Goal: Task Accomplishment & Management: Use online tool/utility

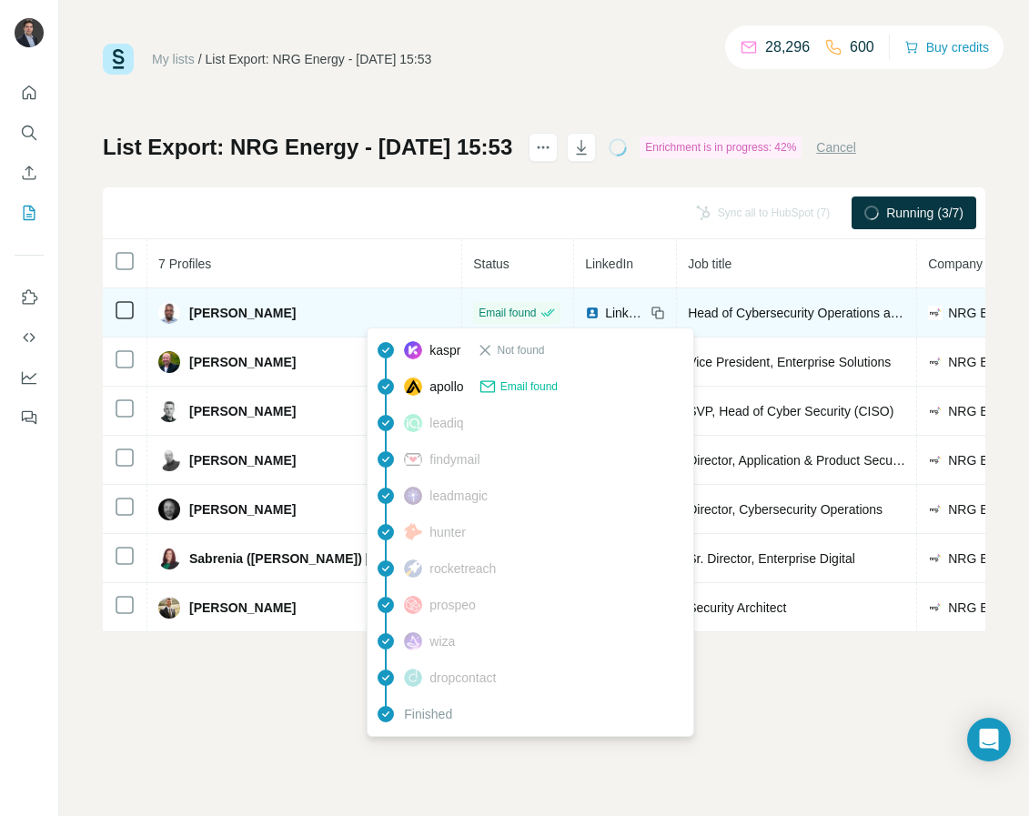
click at [478, 316] on span "Email found" at bounding box center [506, 313] width 57 height 16
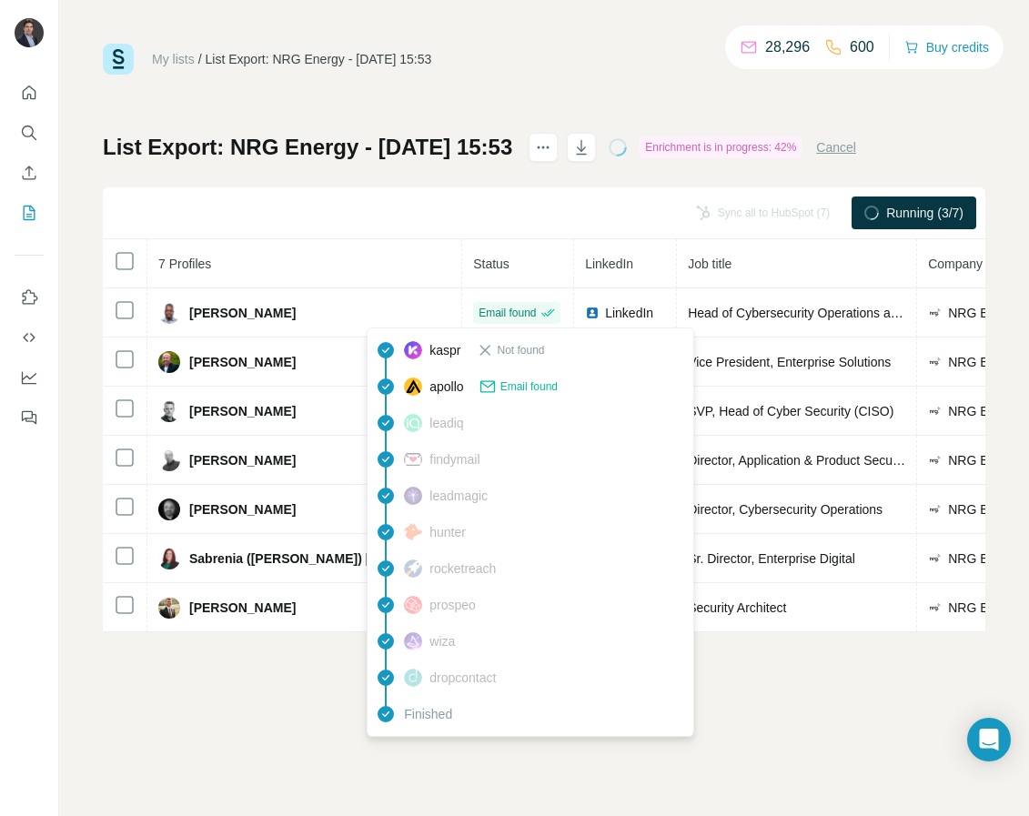
click at [436, 168] on div "List Export: NRG Energy - 21/08/2025 15:53 Enrichment is in progress: 42% Cance…" at bounding box center [544, 382] width 882 height 499
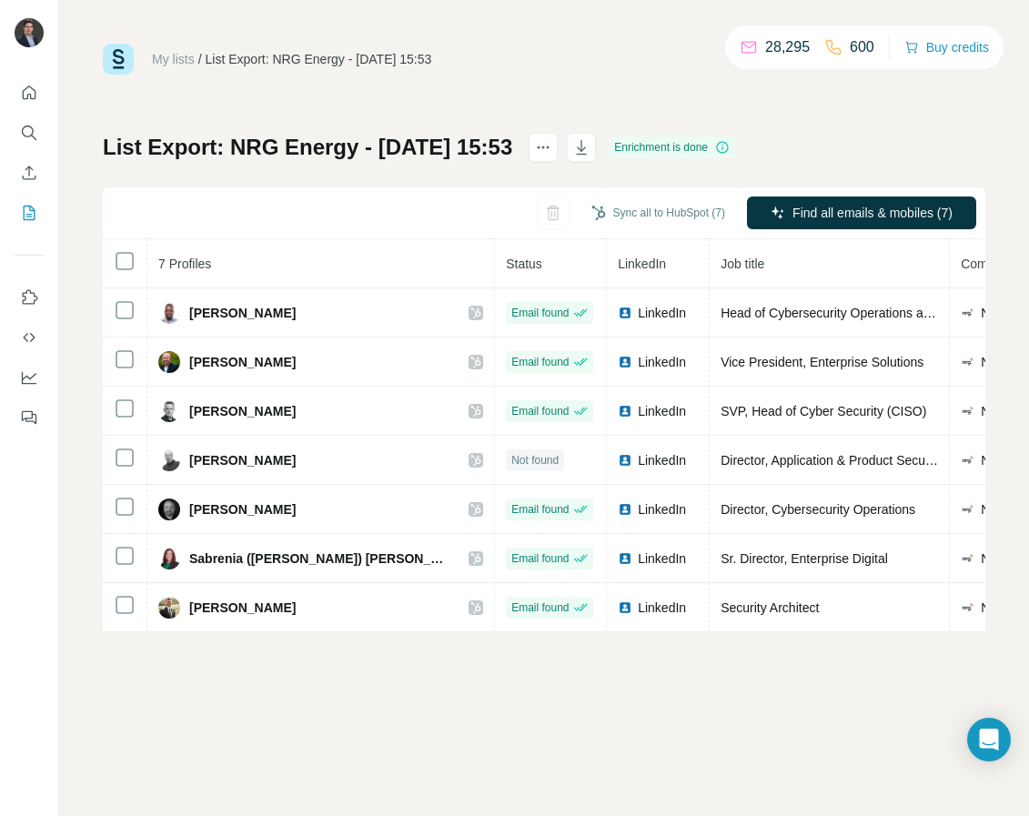
click at [610, 697] on div "My lists / List Export: NRG Energy - 21/08/2025 15:53 28,295 600 Buy credits Li…" at bounding box center [543, 408] width 969 height 816
click at [667, 213] on button "Sync all to HubSpot (7)" at bounding box center [657, 212] width 159 height 27
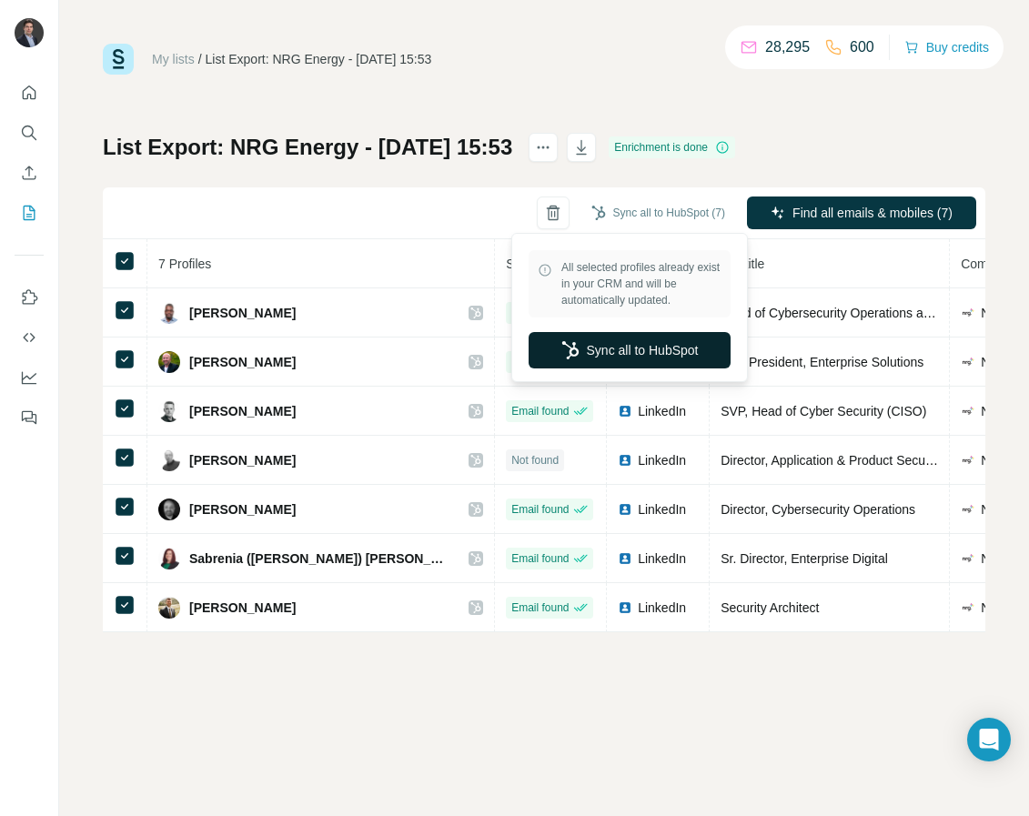
click at [685, 349] on button "Sync all to HubSpot" at bounding box center [629, 350] width 202 height 36
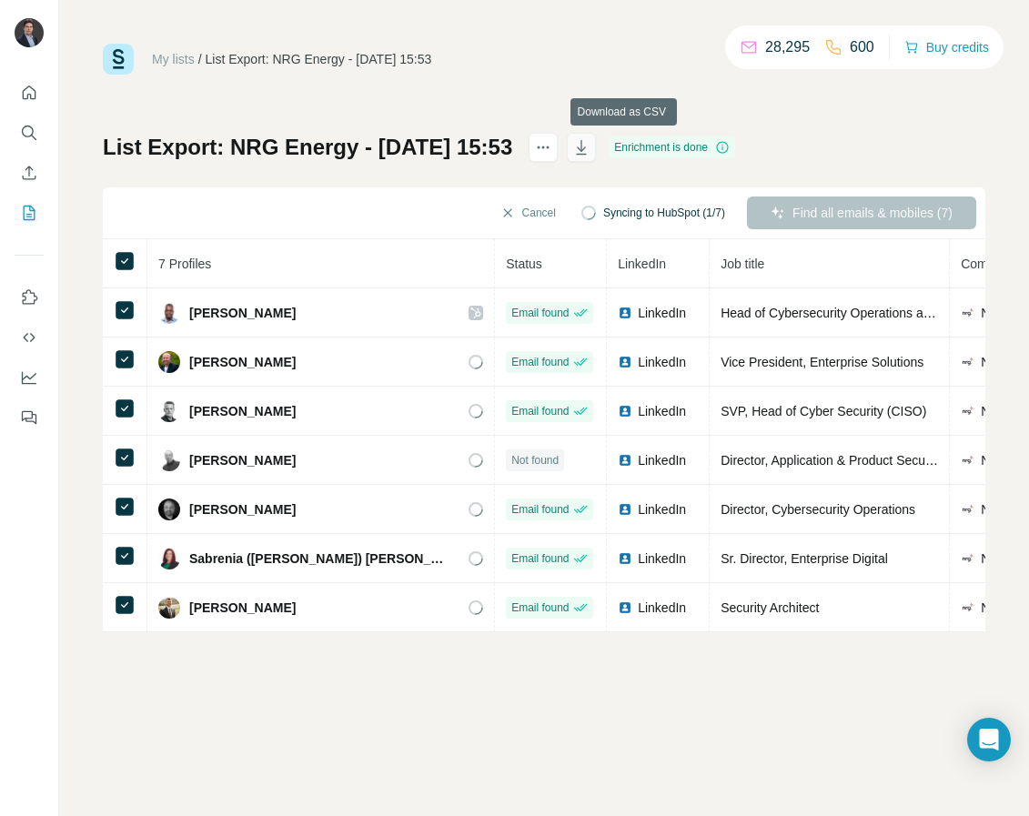
click at [590, 146] on icon "button" at bounding box center [581, 147] width 18 height 18
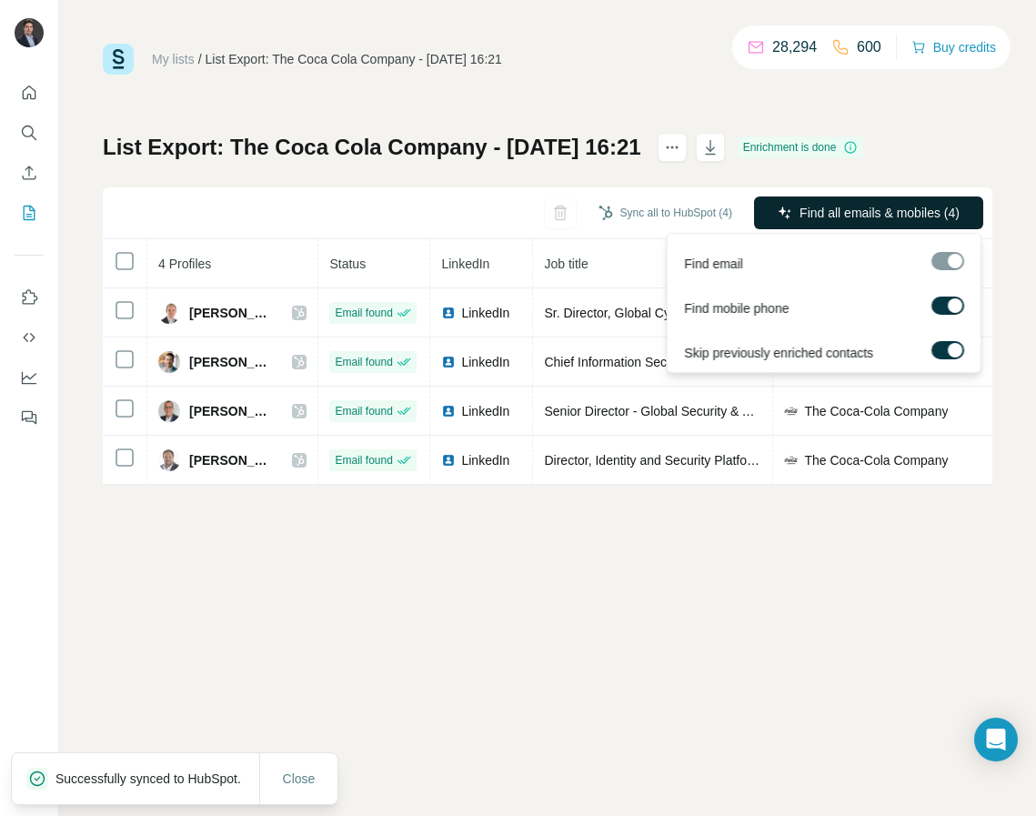
click at [788, 220] on button "Find all emails & mobiles (4)" at bounding box center [868, 212] width 229 height 33
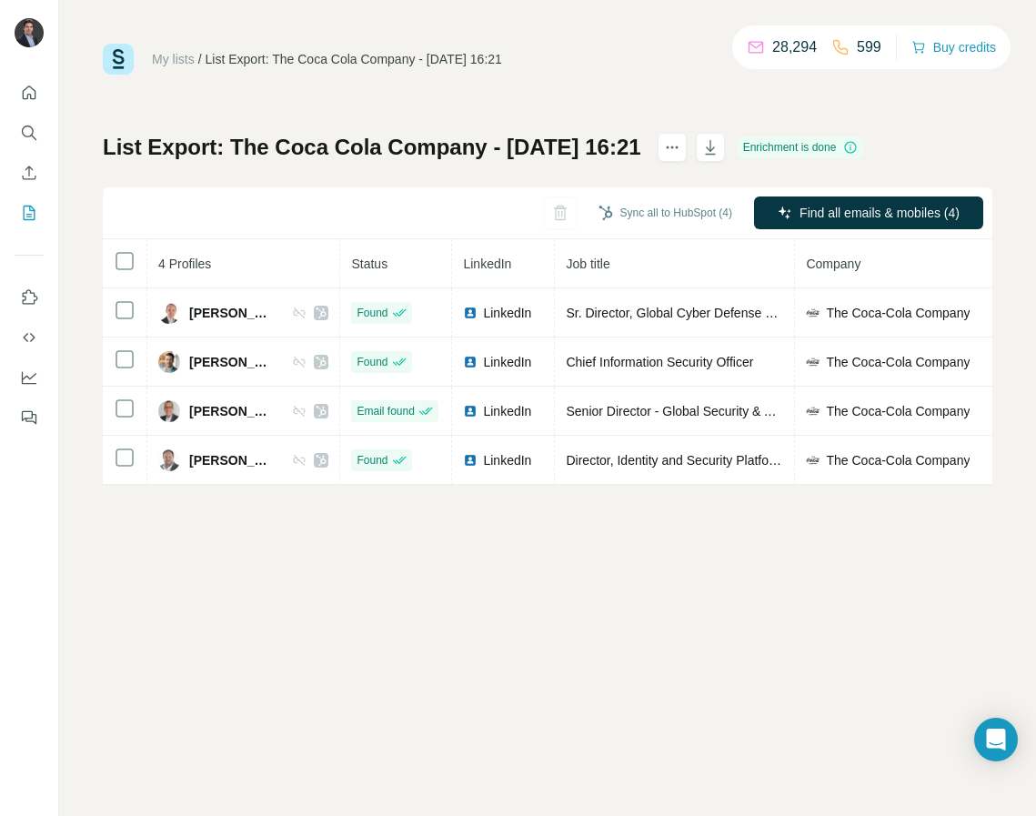
click at [517, 542] on div "My lists / List Export: The Coca Cola Company - [DATE] 16:21 28,294 599 Buy cre…" at bounding box center [547, 408] width 977 height 816
click at [719, 150] on icon "button" at bounding box center [710, 147] width 18 height 18
